Goal: Task Accomplishment & Management: Manage account settings

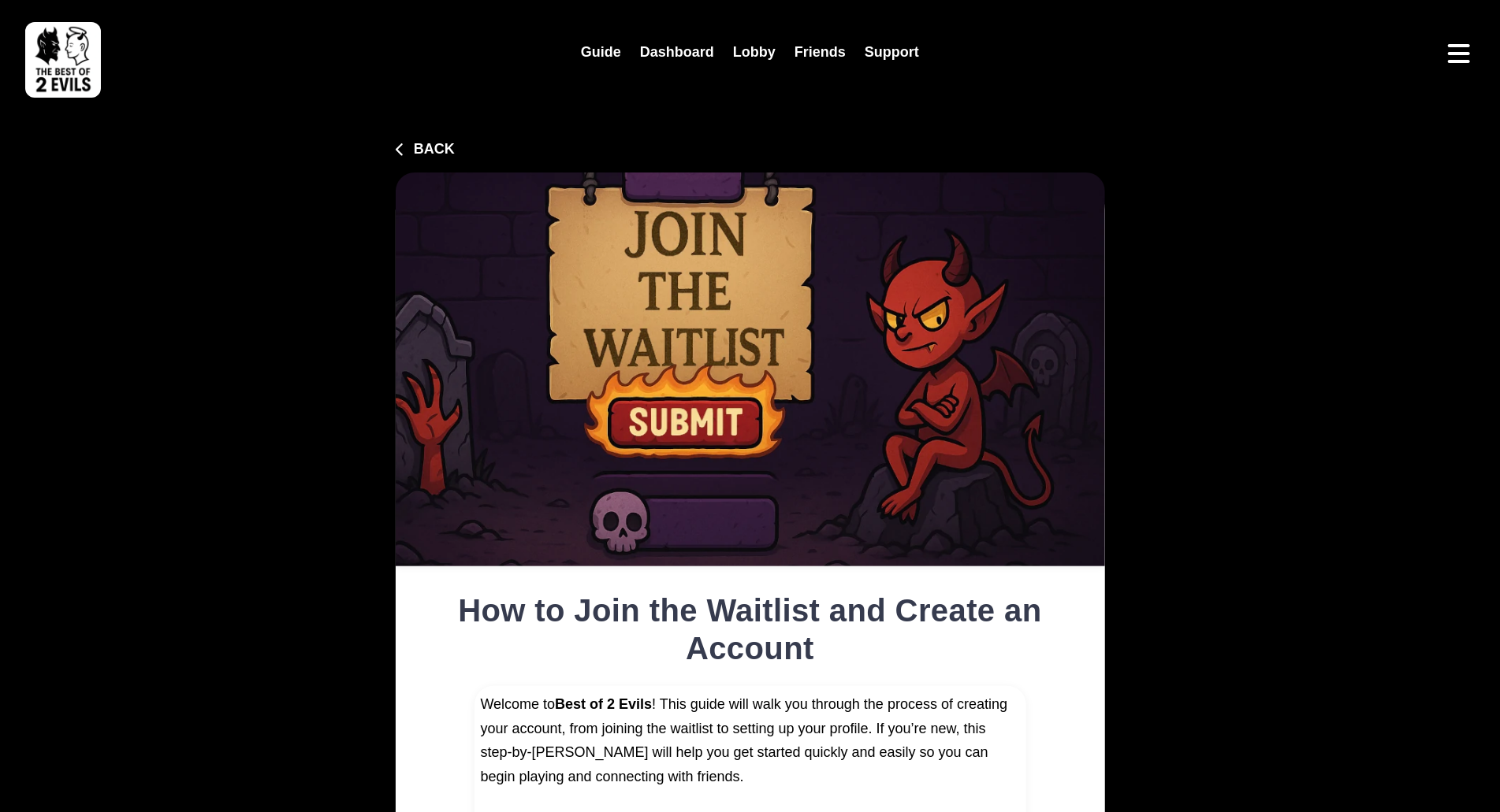
type input "**********"
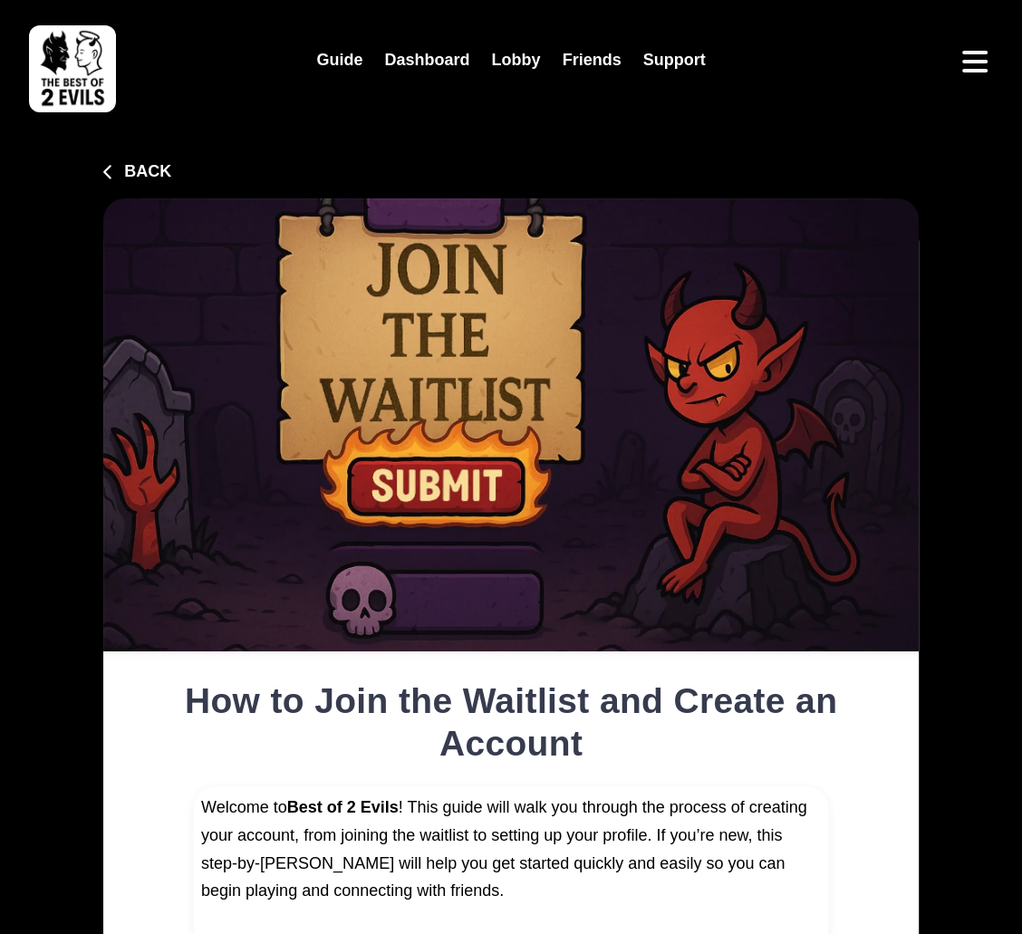
type input "**********"
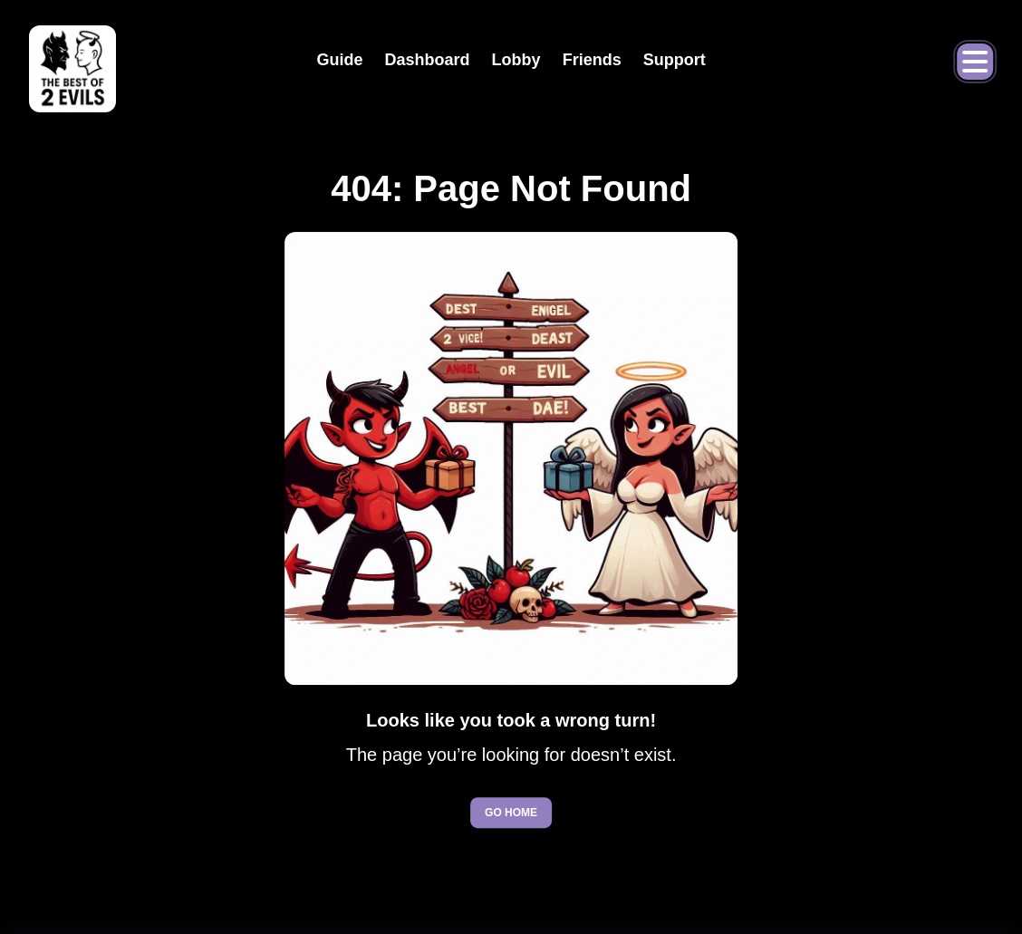
click at [980, 63] on icon "Open menu" at bounding box center [974, 62] width 25 height 22
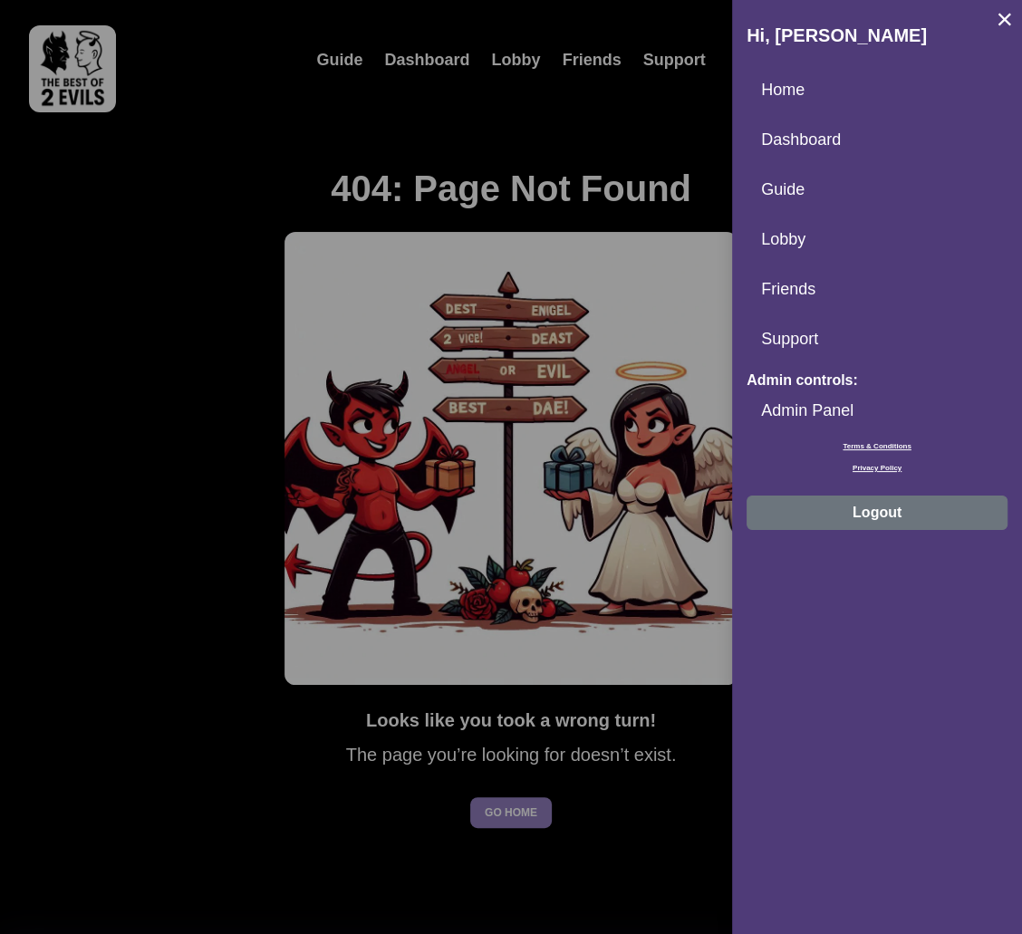
click at [866, 509] on button "Logout" at bounding box center [877, 513] width 261 height 34
